Goal: Information Seeking & Learning: Learn about a topic

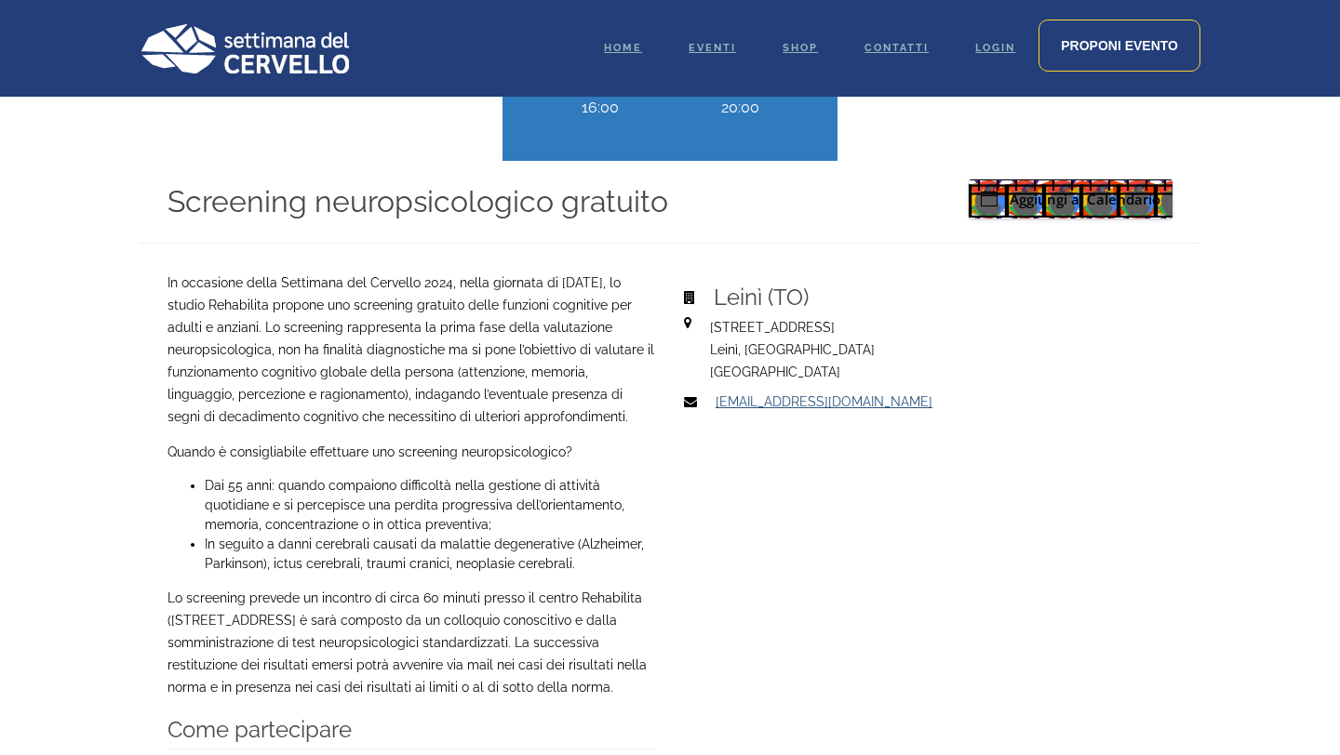
scroll to position [848, 0]
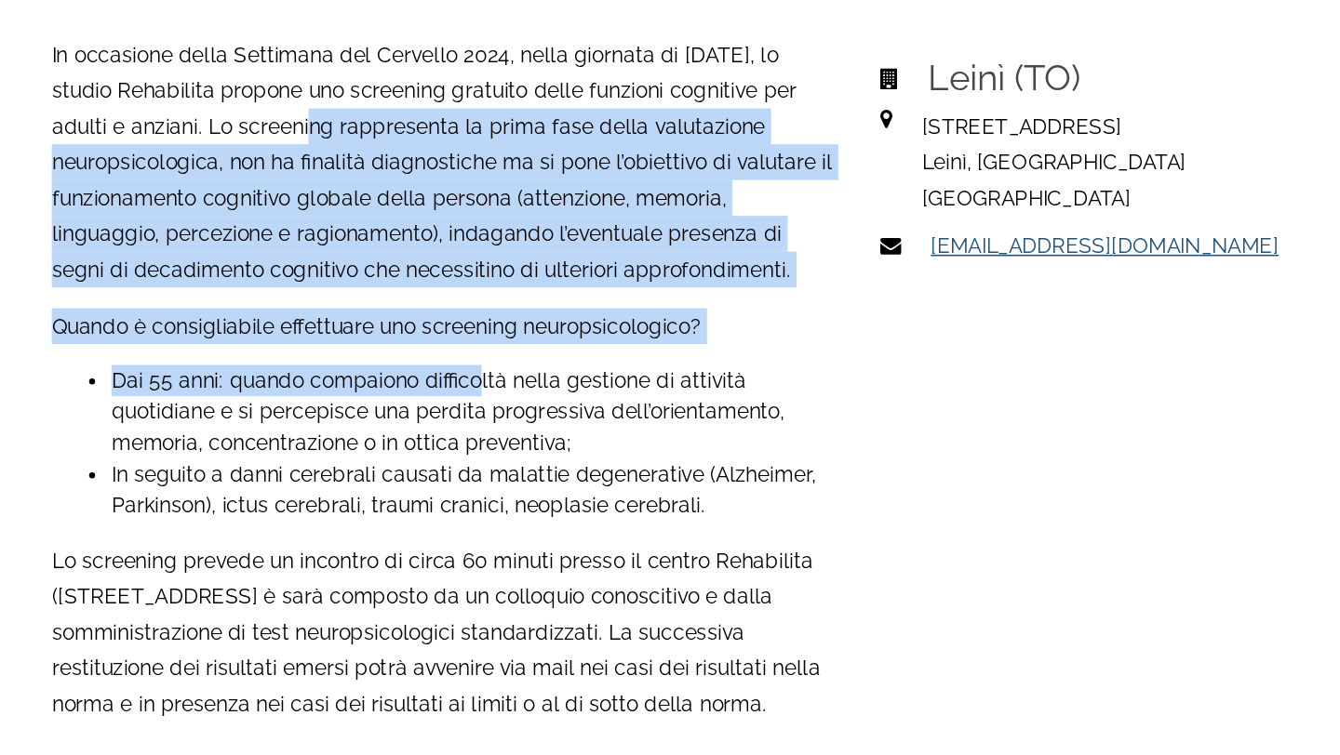
drag, startPoint x: 344, startPoint y: 277, endPoint x: 432, endPoint y: 454, distance: 197.2
click at [432, 454] on div "In occasione della Settimana del Cervello 2024, nella giornata di [DATE], lo st…" at bounding box center [411, 564] width 488 height 687
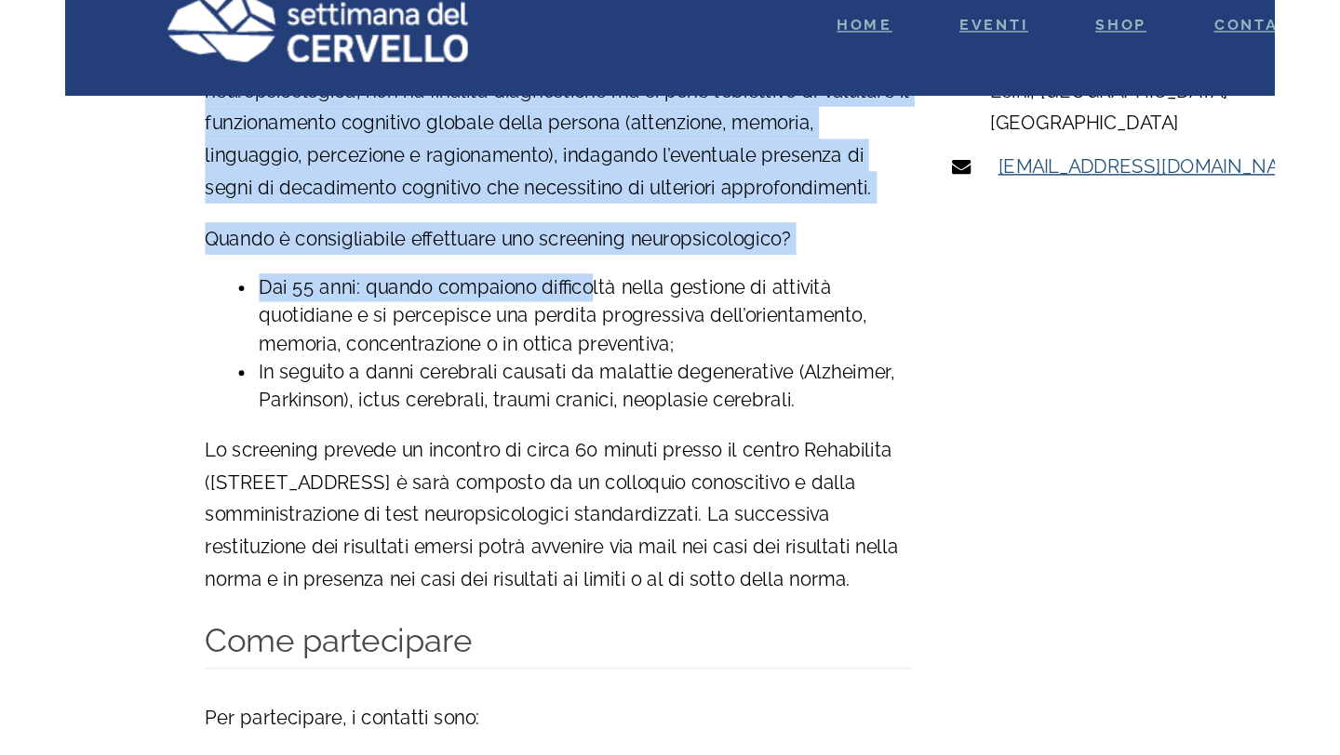
scroll to position [1054, 0]
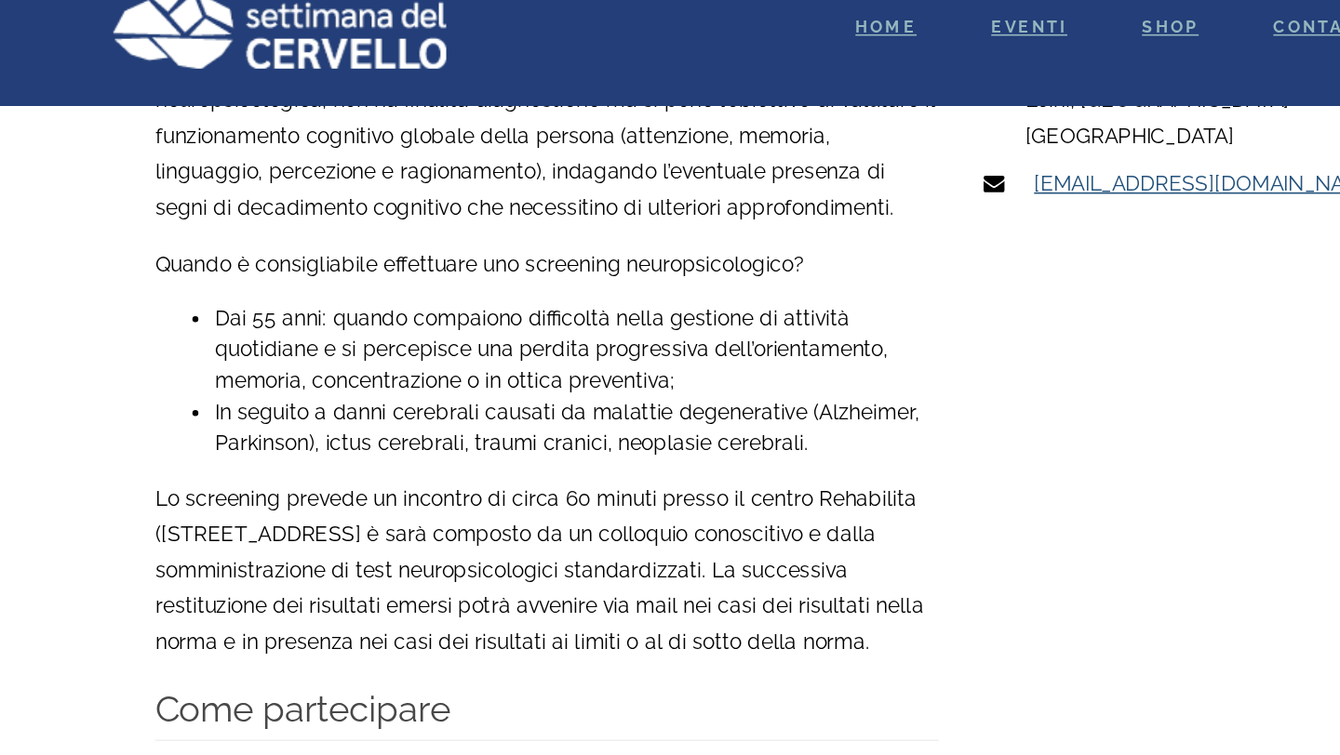
click at [432, 278] on li "Dai 55 anni: quando compaiono difficoltà nella gestione di attività quotidiane …" at bounding box center [430, 249] width 451 height 59
drag, startPoint x: 432, startPoint y: 294, endPoint x: 203, endPoint y: 248, distance: 233.3
click at [203, 248] on ul "Dai 55 anni: quando compaiono difficoltà nella gestione di attività quotidiane …" at bounding box center [411, 269] width 488 height 98
drag, startPoint x: 203, startPoint y: 248, endPoint x: 194, endPoint y: 329, distance: 81.4
click at [194, 317] on ul "Dai 55 anni: quando compaiono difficoltà nella gestione di attività quotidiane …" at bounding box center [411, 269] width 488 height 98
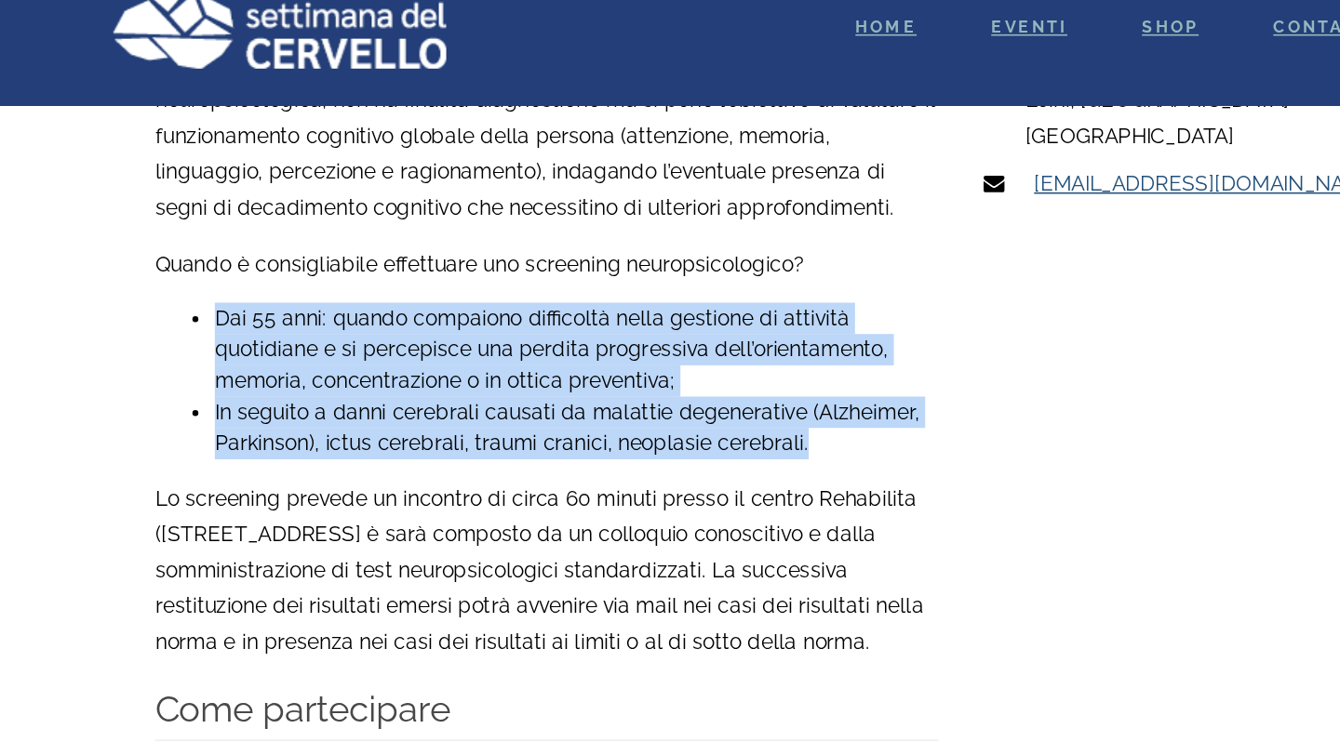
drag, startPoint x: 194, startPoint y: 329, endPoint x: 201, endPoint y: 253, distance: 76.6
click at [201, 253] on ul "Dai 55 anni: quando compaiono difficoltà nella gestione di attività quotidiane …" at bounding box center [411, 269] width 488 height 98
copy ul "Dai 55 anni: quando compaiono difficoltà nella gestione di attività quotidiane …"
